Goal: Complete application form

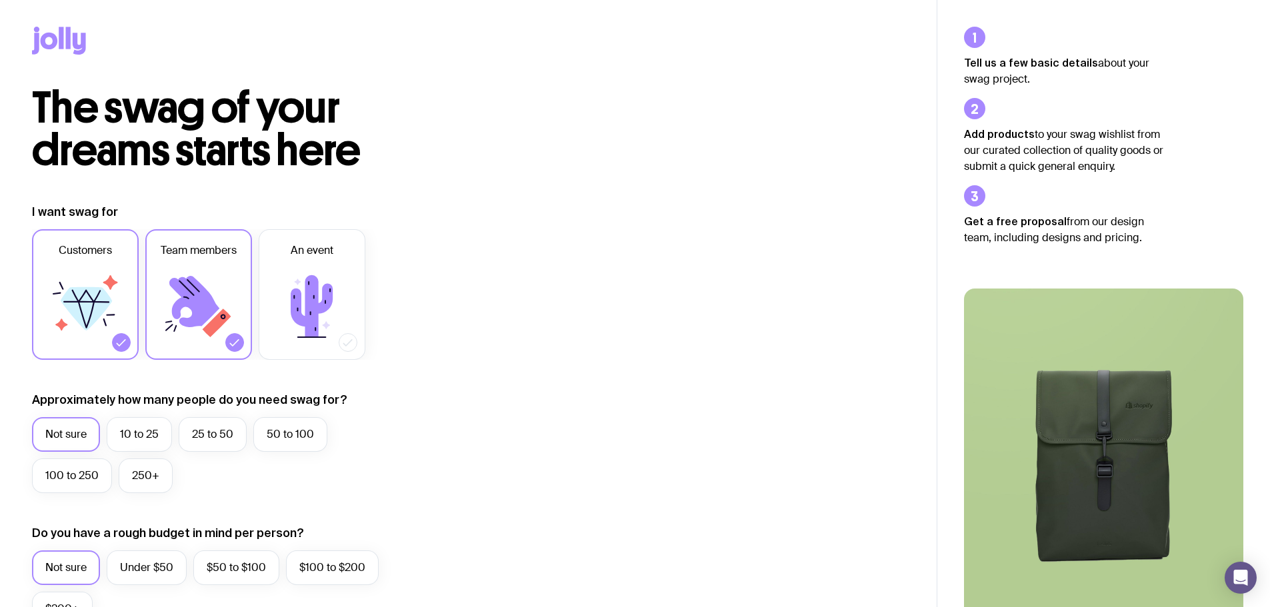
scroll to position [111, 0]
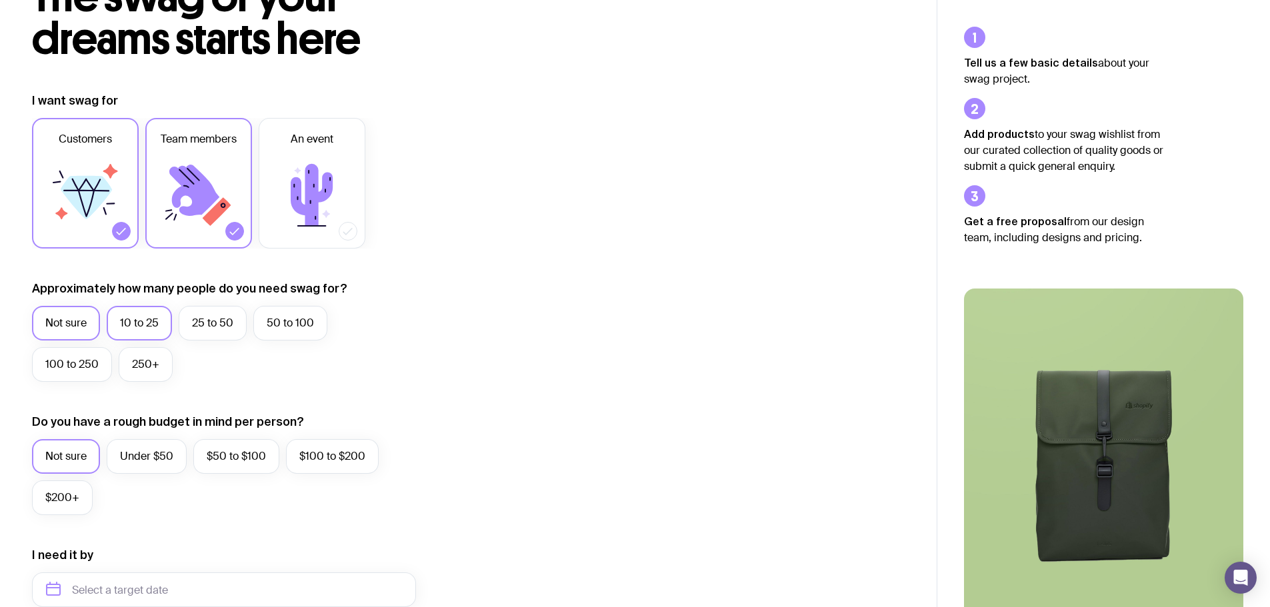
click at [158, 323] on label "10 to 25" at bounding box center [139, 323] width 65 height 35
click at [0, 0] on input "10 to 25" at bounding box center [0, 0] width 0 height 0
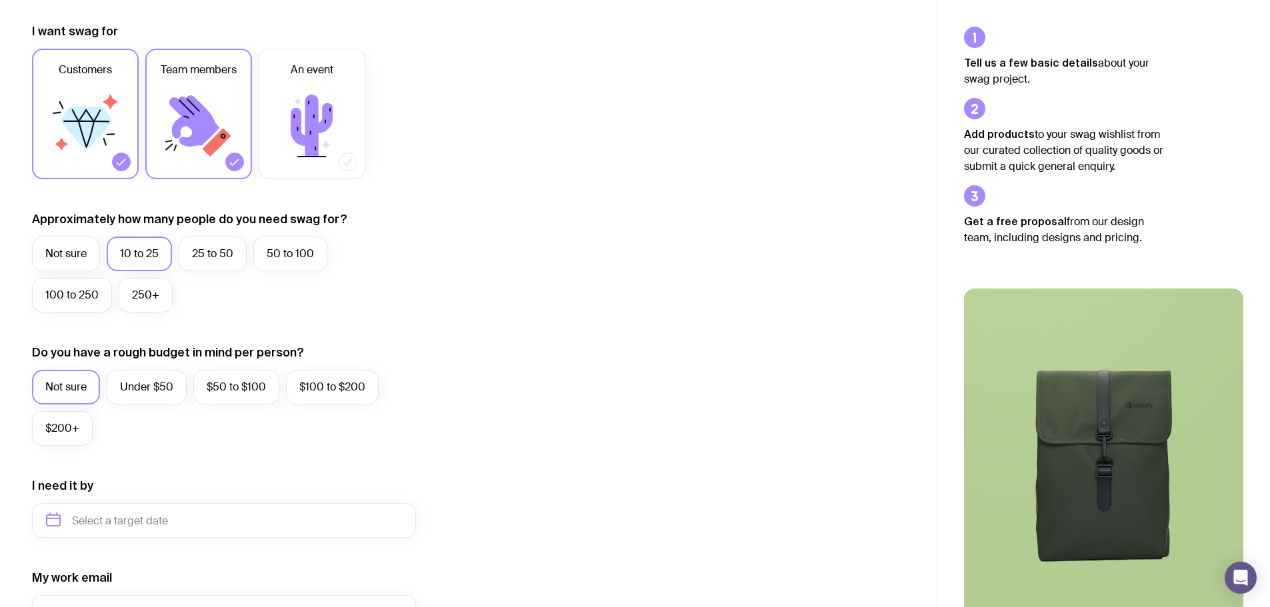
scroll to position [222, 0]
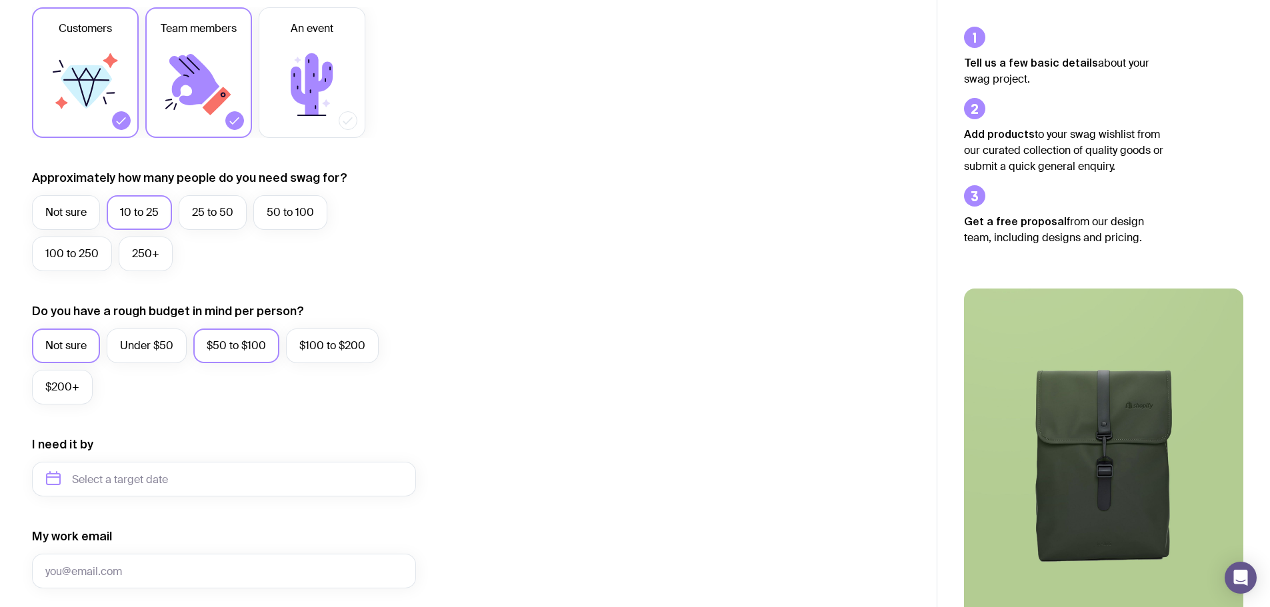
click at [257, 357] on label "$50 to $100" at bounding box center [236, 346] width 86 height 35
click at [0, 0] on input "$50 to $100" at bounding box center [0, 0] width 0 height 0
click at [323, 337] on label "$100 to $200" at bounding box center [332, 346] width 93 height 35
click at [0, 0] on input "$100 to $200" at bounding box center [0, 0] width 0 height 0
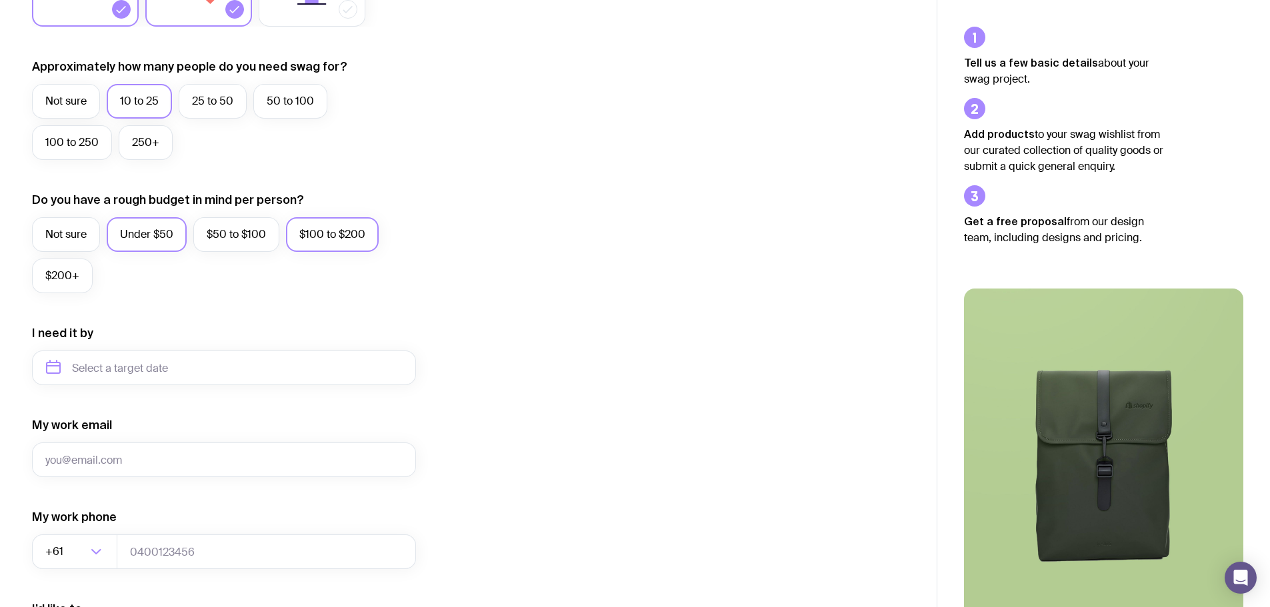
click at [146, 241] on label "Under $50" at bounding box center [147, 234] width 80 height 35
click at [0, 0] on input "Under $50" at bounding box center [0, 0] width 0 height 0
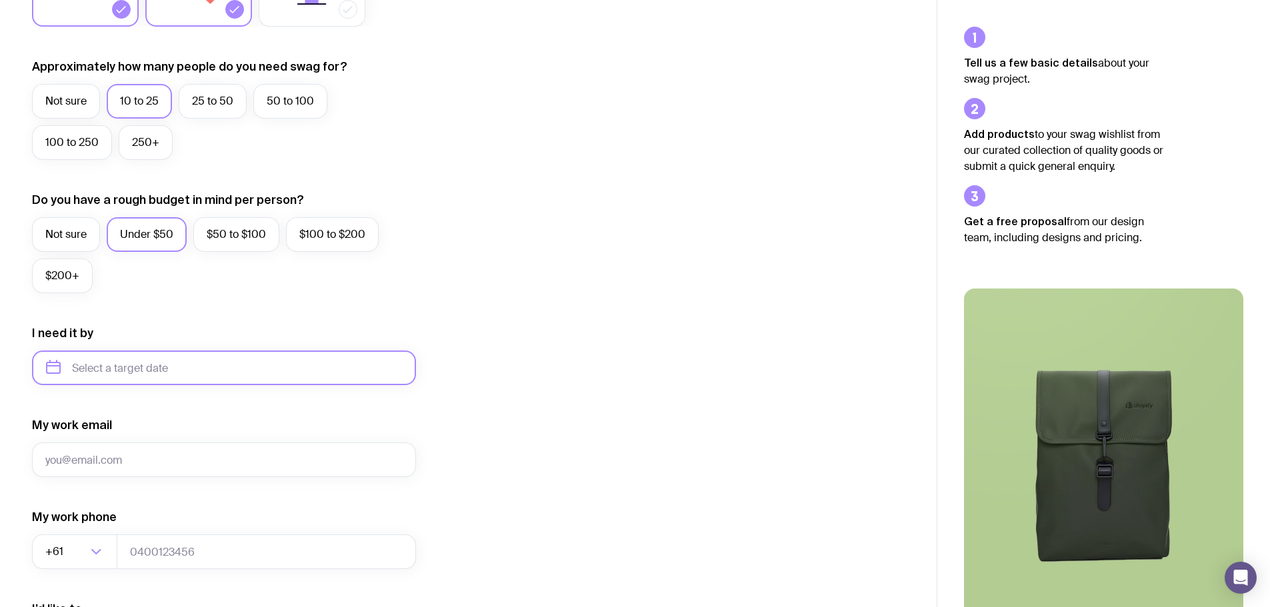
click at [162, 378] on input "text" at bounding box center [224, 368] width 384 height 35
click at [65, 531] on button "Oct" at bounding box center [63, 532] width 49 height 27
type input "[DATE]"
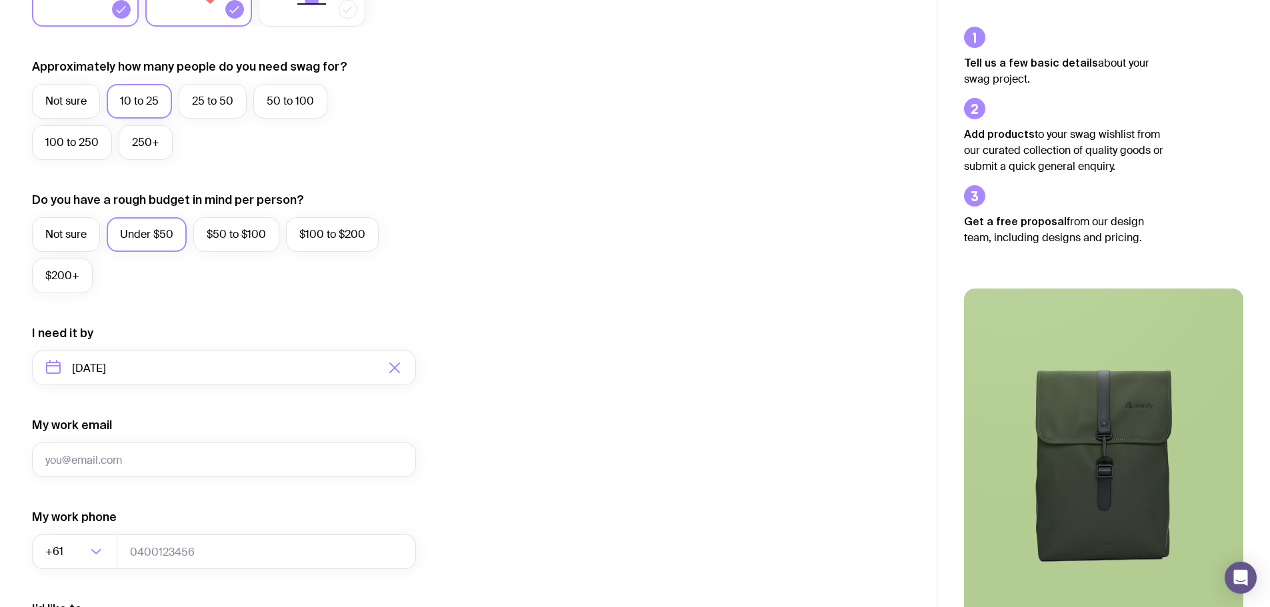
scroll to position [526, 0]
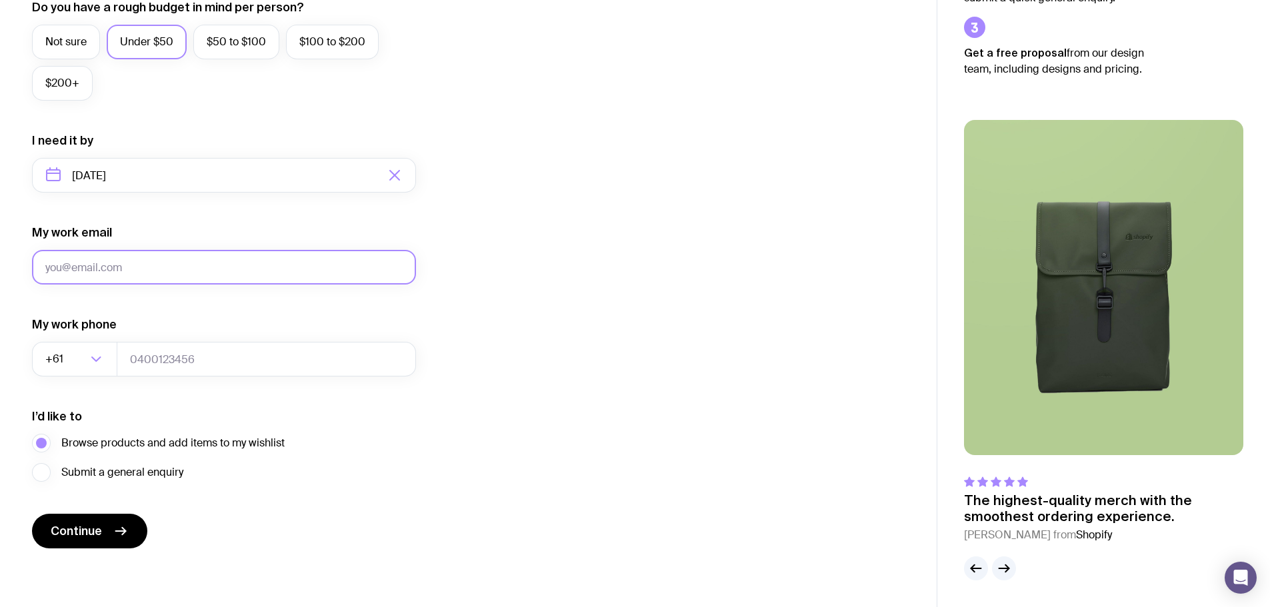
click at [107, 259] on input "My work email" at bounding box center [224, 267] width 384 height 35
type input "[EMAIL_ADDRESS][DOMAIN_NAME]"
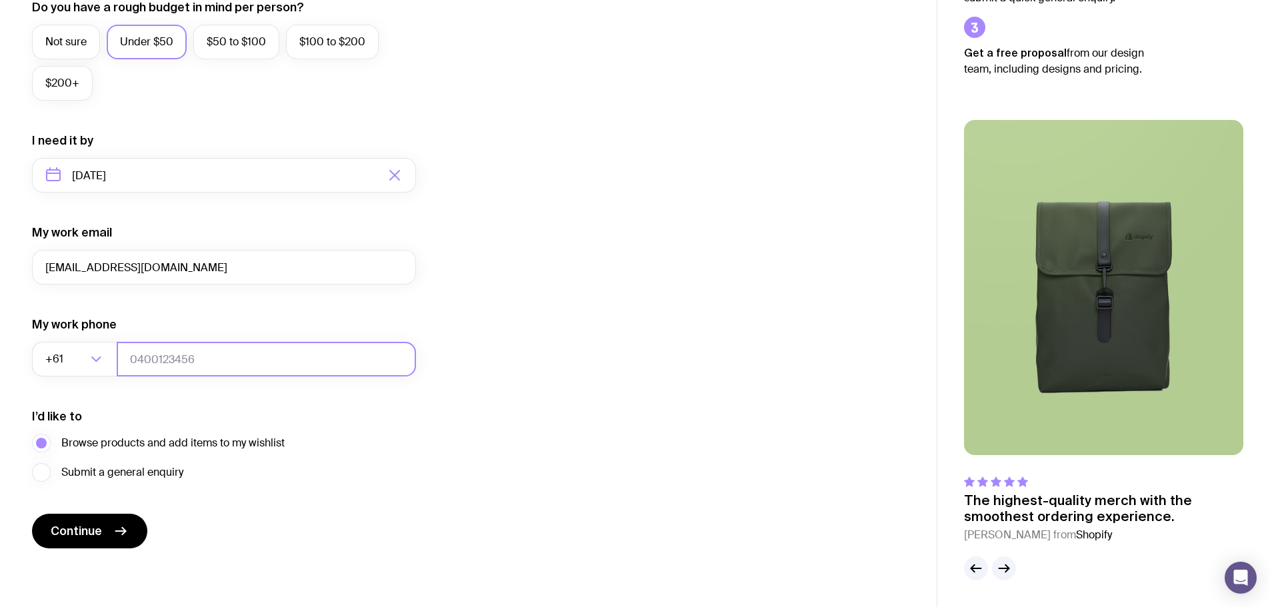
click at [145, 369] on input "tel" at bounding box center [266, 359] width 299 height 35
type input "433892500"
click at [97, 528] on span "Continue" at bounding box center [76, 531] width 51 height 16
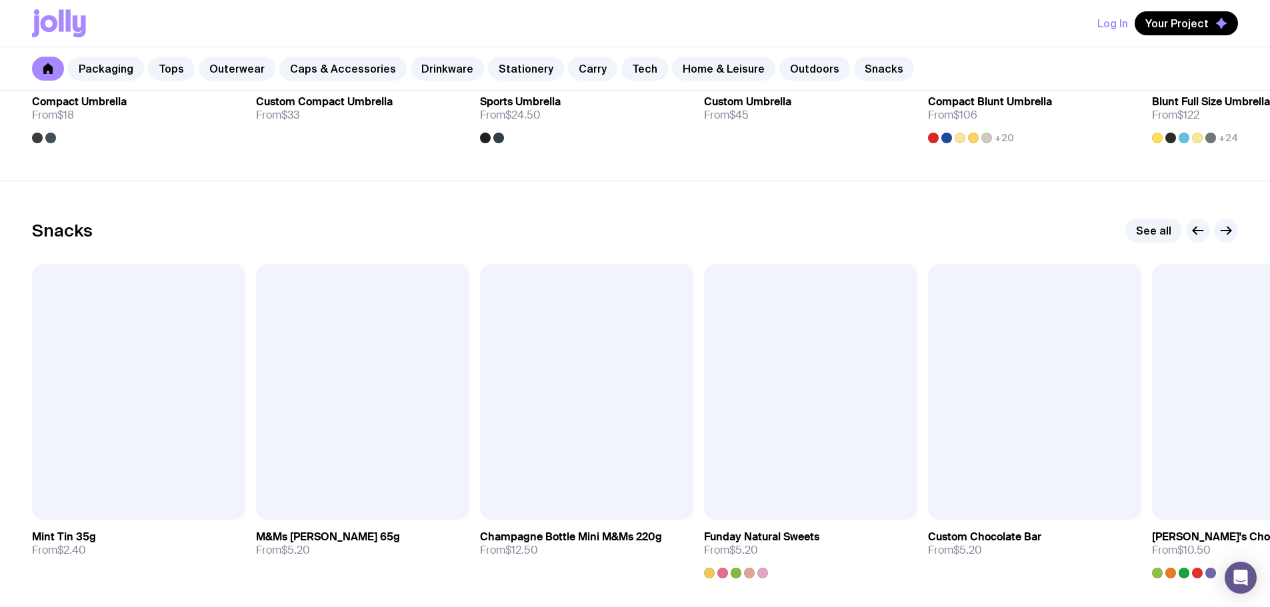
scroll to position [4601, 0]
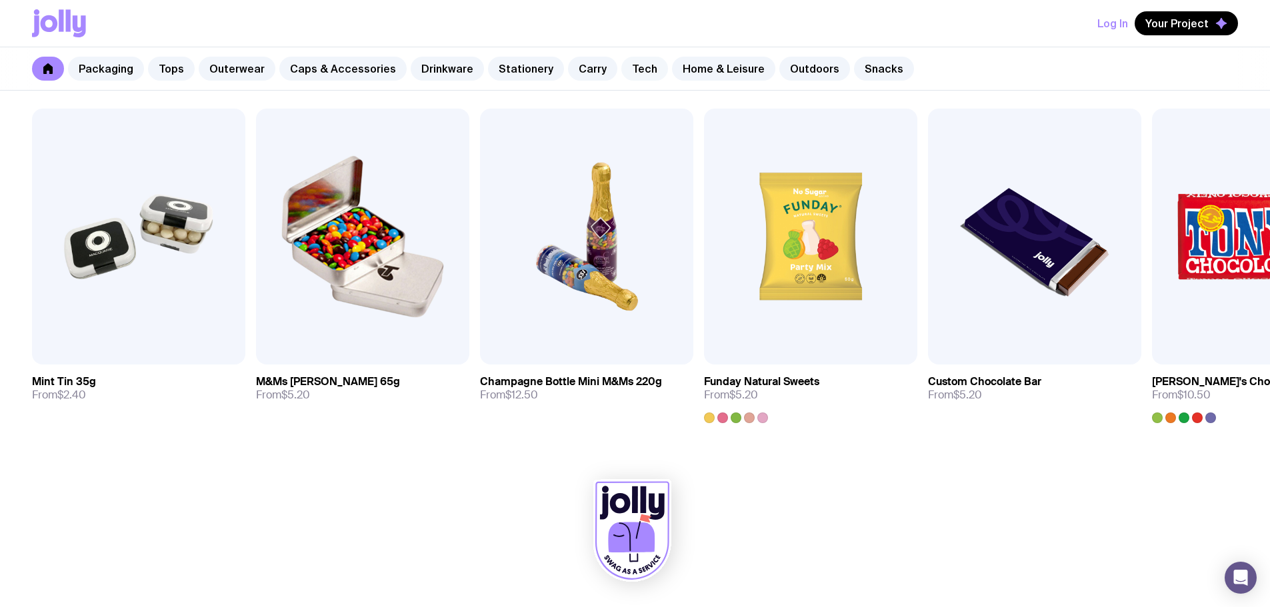
click at [639, 71] on link "Tech" at bounding box center [644, 69] width 47 height 24
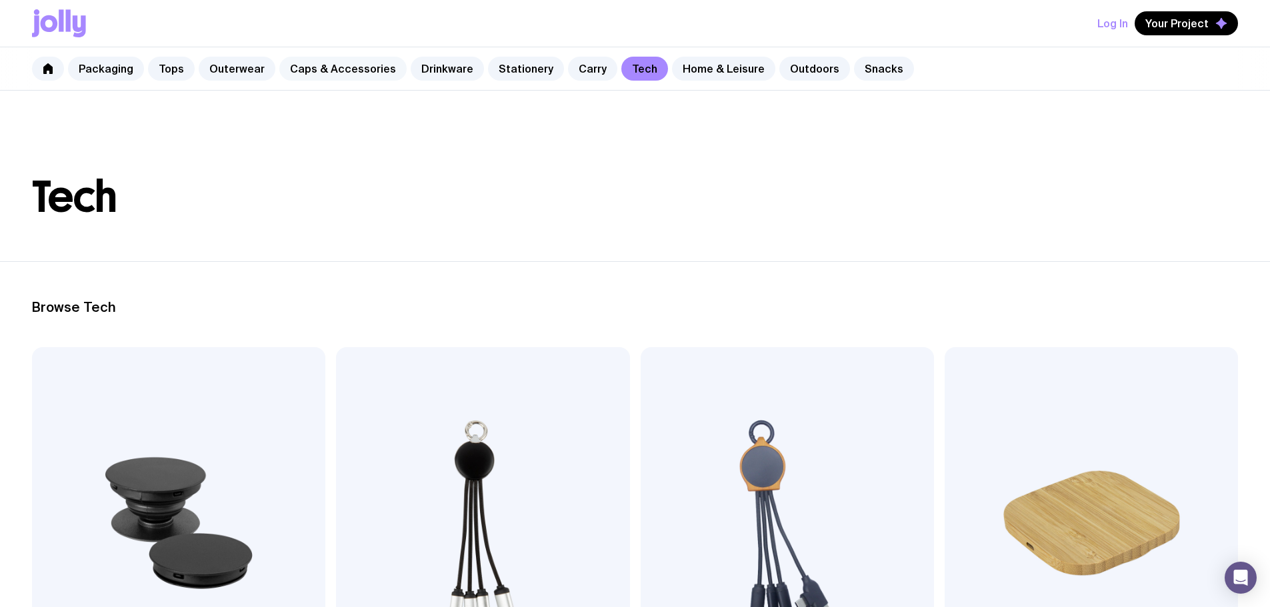
click at [366, 80] on link "Caps & Accessories" at bounding box center [342, 69] width 127 height 24
